Goal: Task Accomplishment & Management: Manage account settings

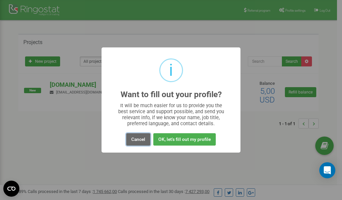
click at [136, 138] on button "Cancel" at bounding box center [138, 139] width 24 height 12
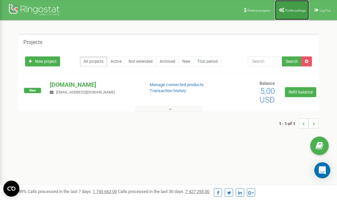
click at [296, 12] on link "Profile settings" at bounding box center [292, 10] width 34 height 20
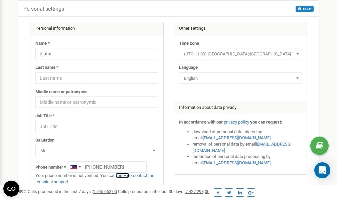
click at [126, 175] on link "verify it" at bounding box center [122, 175] width 14 height 5
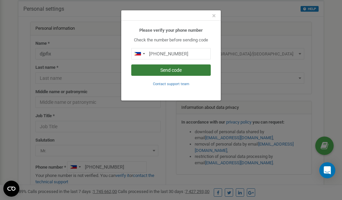
click at [179, 72] on button "Send code" at bounding box center [170, 69] width 79 height 11
